Goal: Information Seeking & Learning: Find specific fact

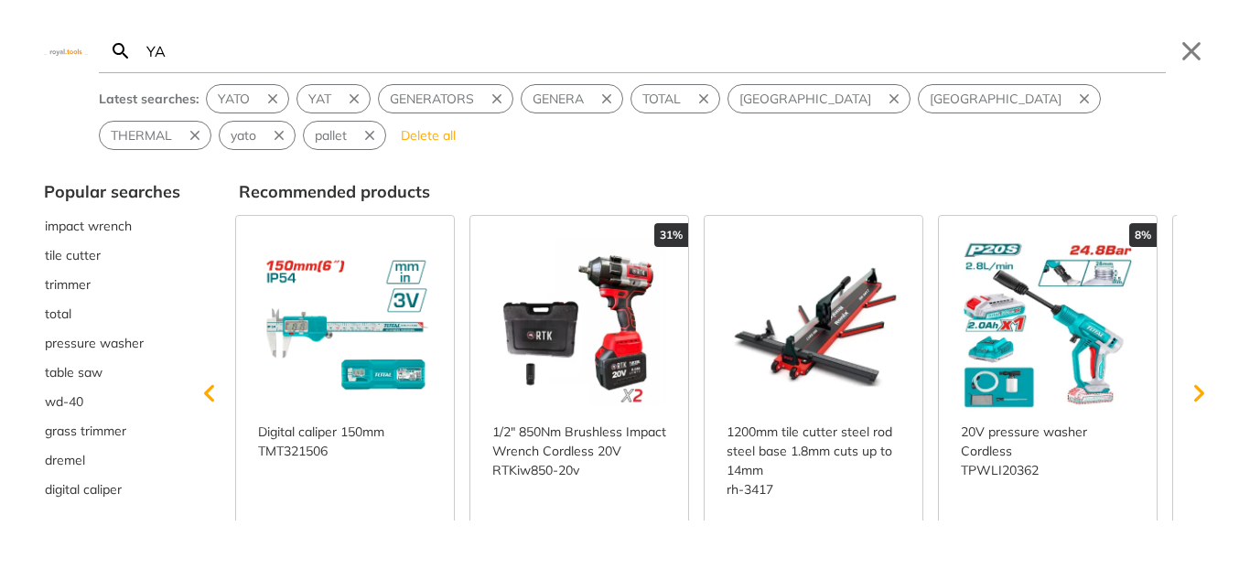
type input "YAT"
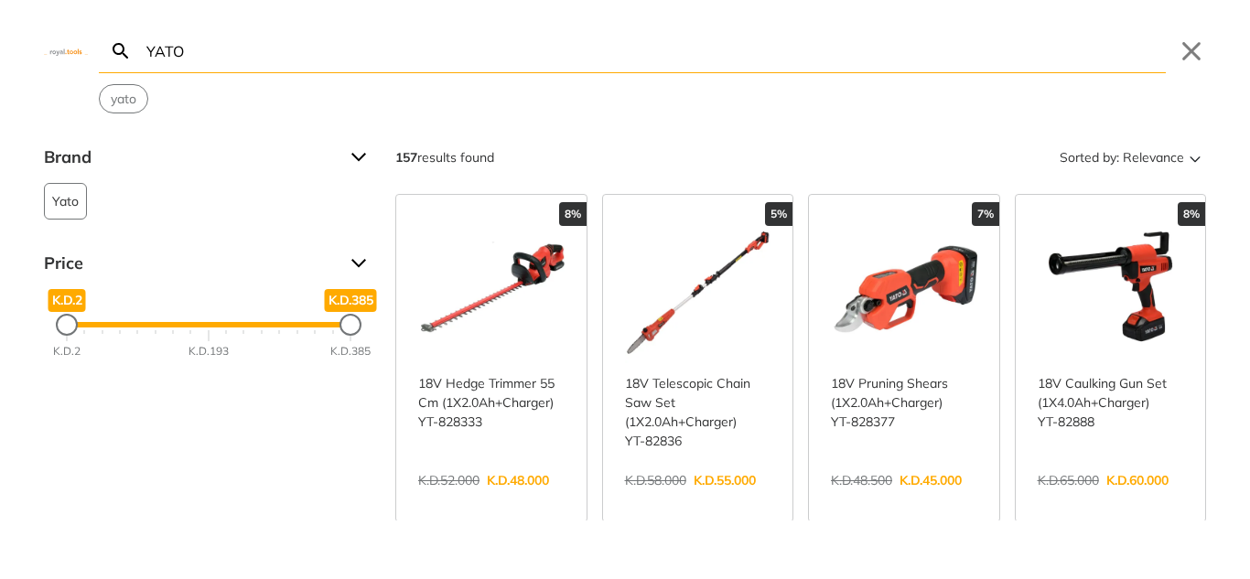
type input "YATO"
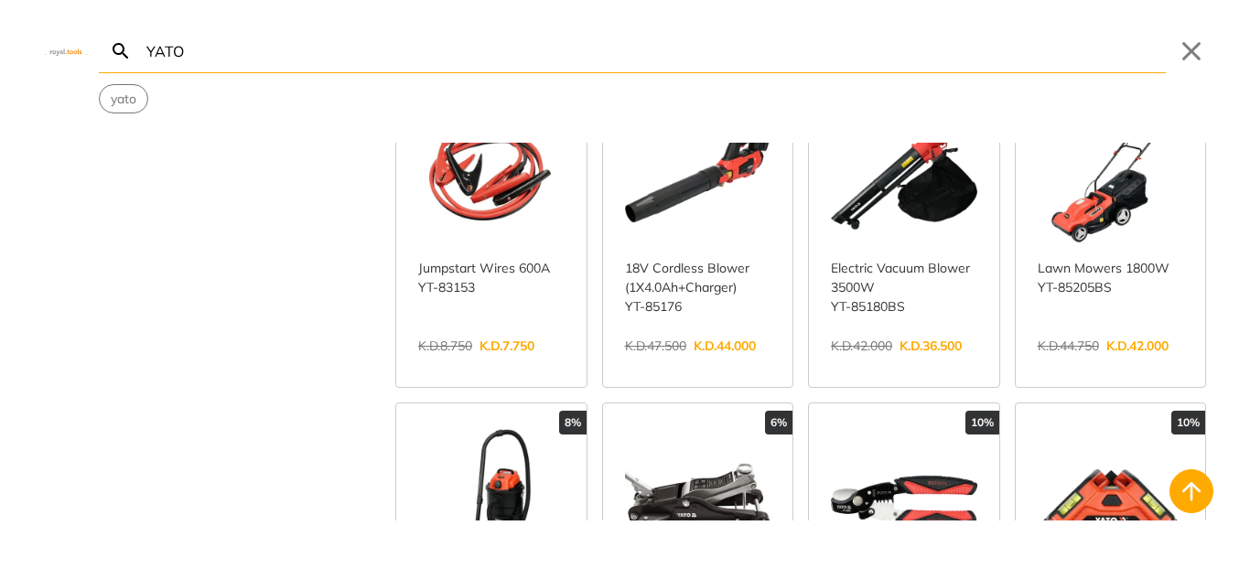
scroll to position [640, 0]
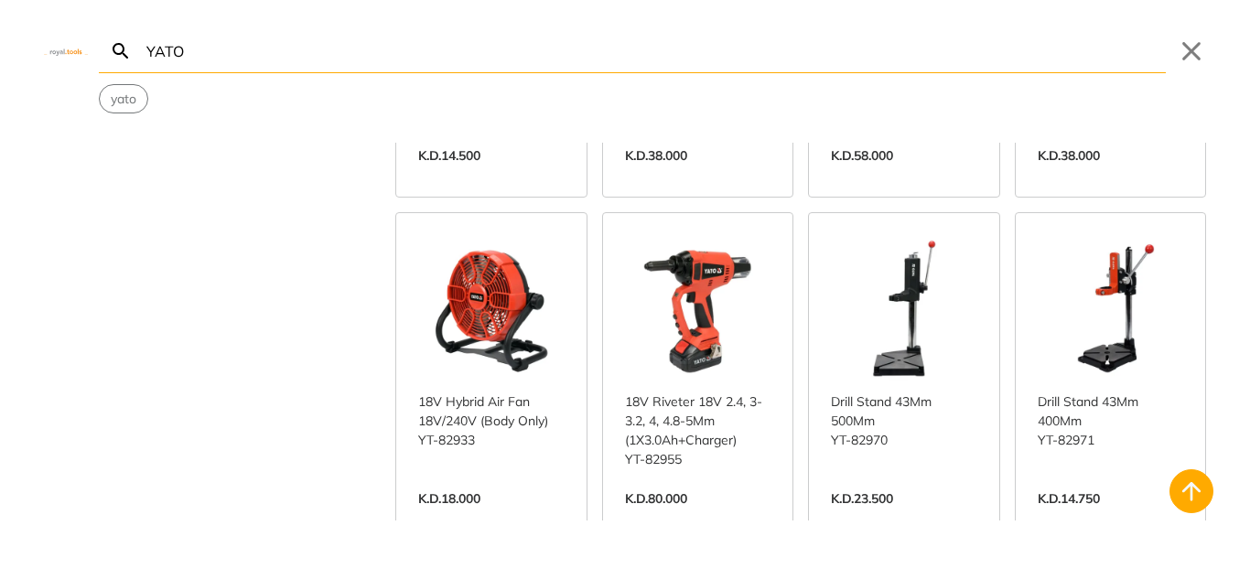
scroll to position [2745, 0]
